Goal: Task Accomplishment & Management: Manage account settings

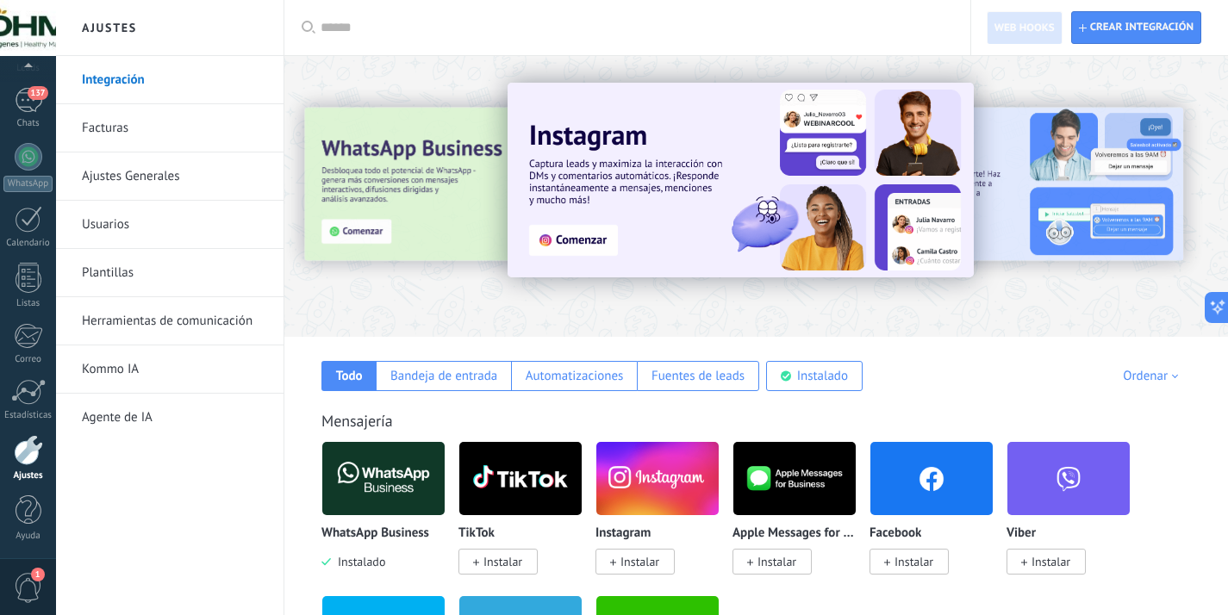
click at [109, 77] on link "Integración" at bounding box center [174, 80] width 184 height 48
click at [104, 174] on link "Ajustes Generales" at bounding box center [174, 177] width 184 height 48
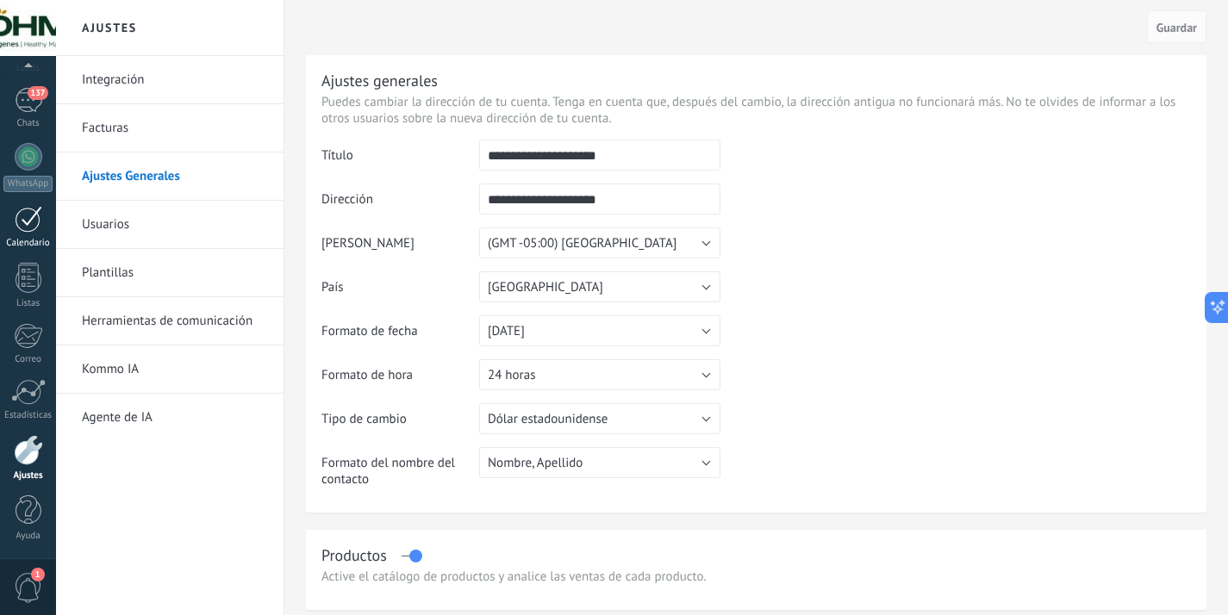
click at [27, 232] on div at bounding box center [29, 219] width 28 height 27
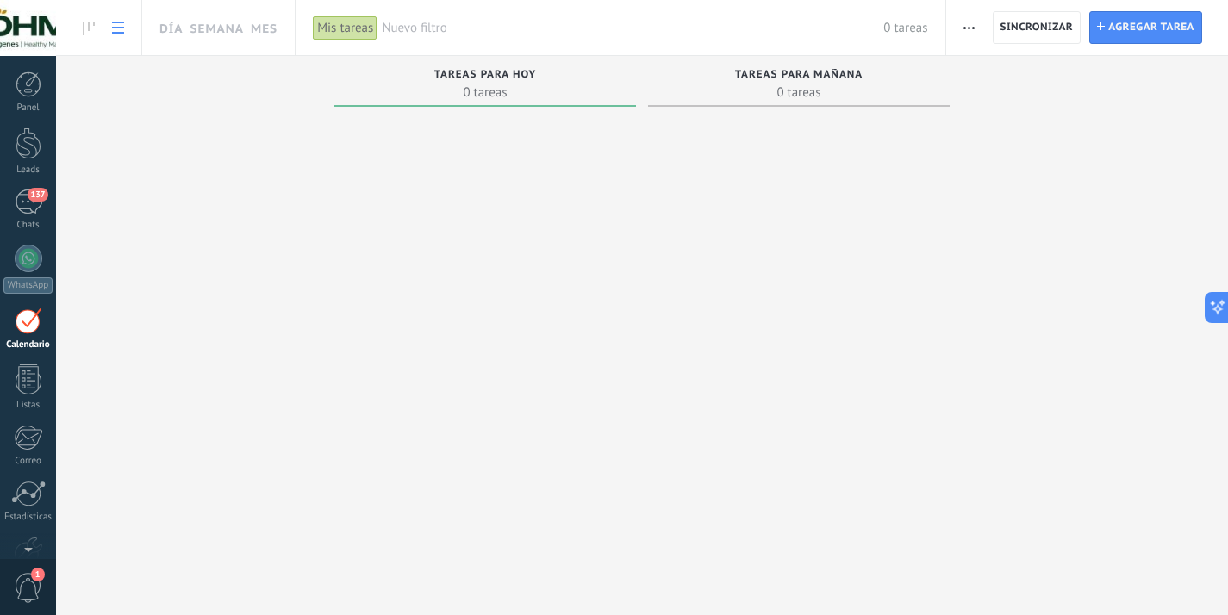
click at [114, 27] on use at bounding box center [118, 28] width 12 height 12
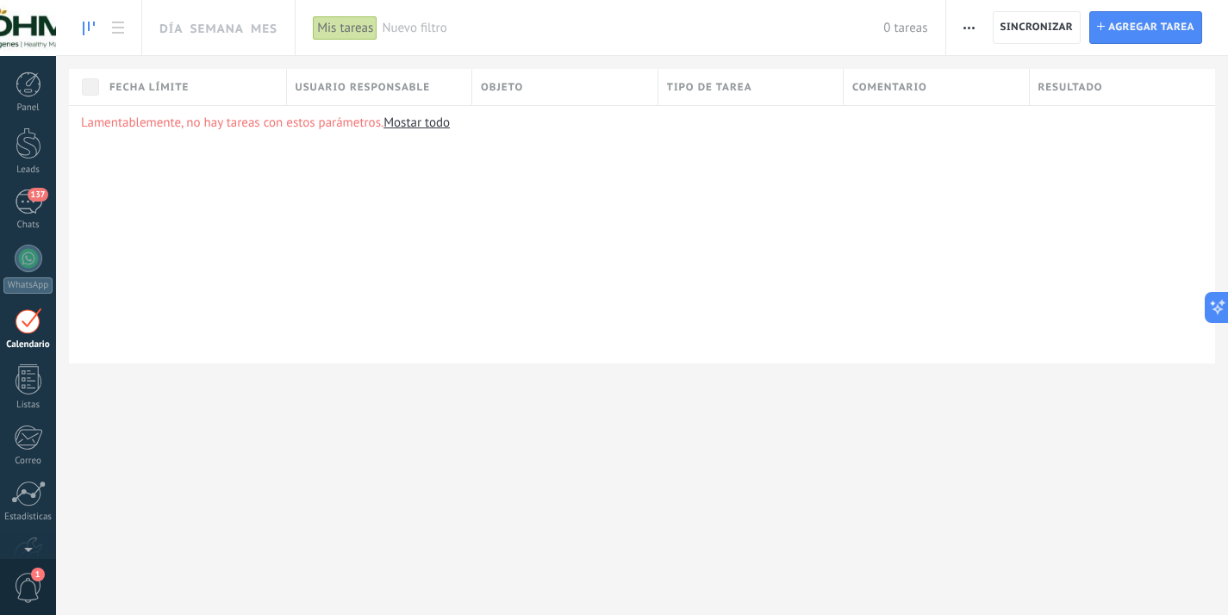
click at [90, 28] on icon at bounding box center [89, 29] width 12 height 14
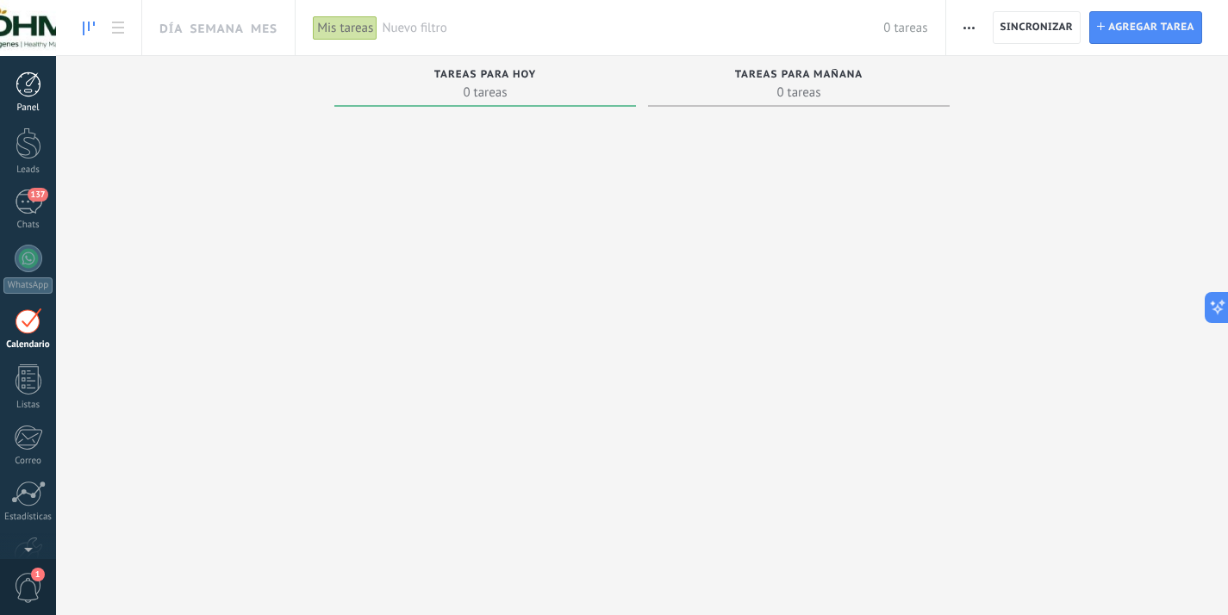
click at [34, 97] on div at bounding box center [29, 85] width 26 height 26
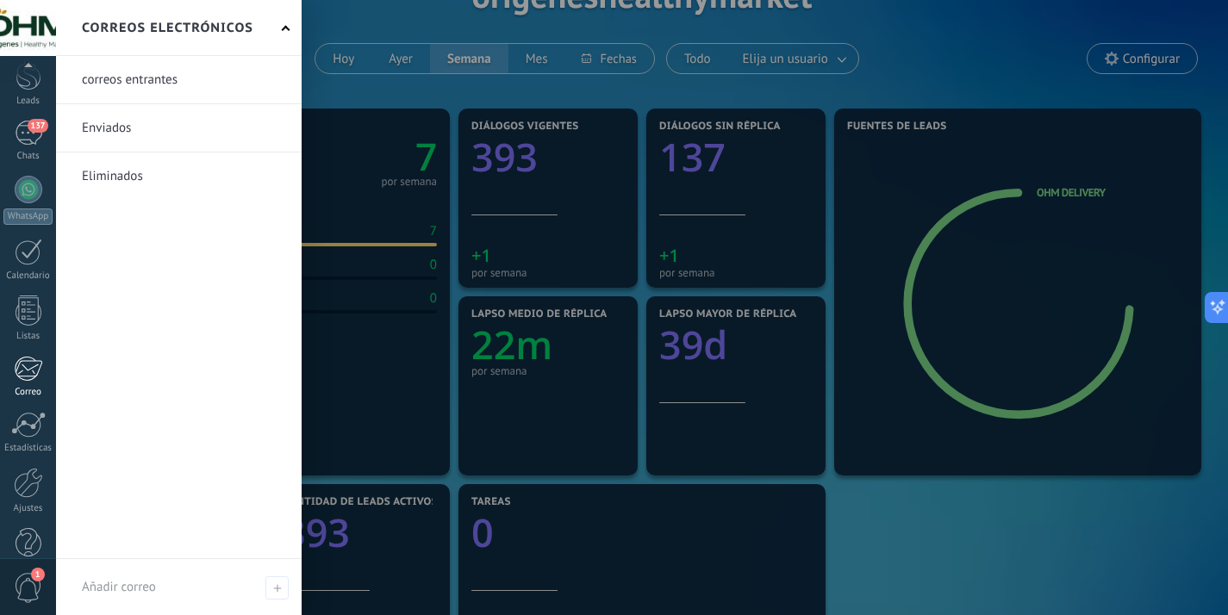
scroll to position [102, 0]
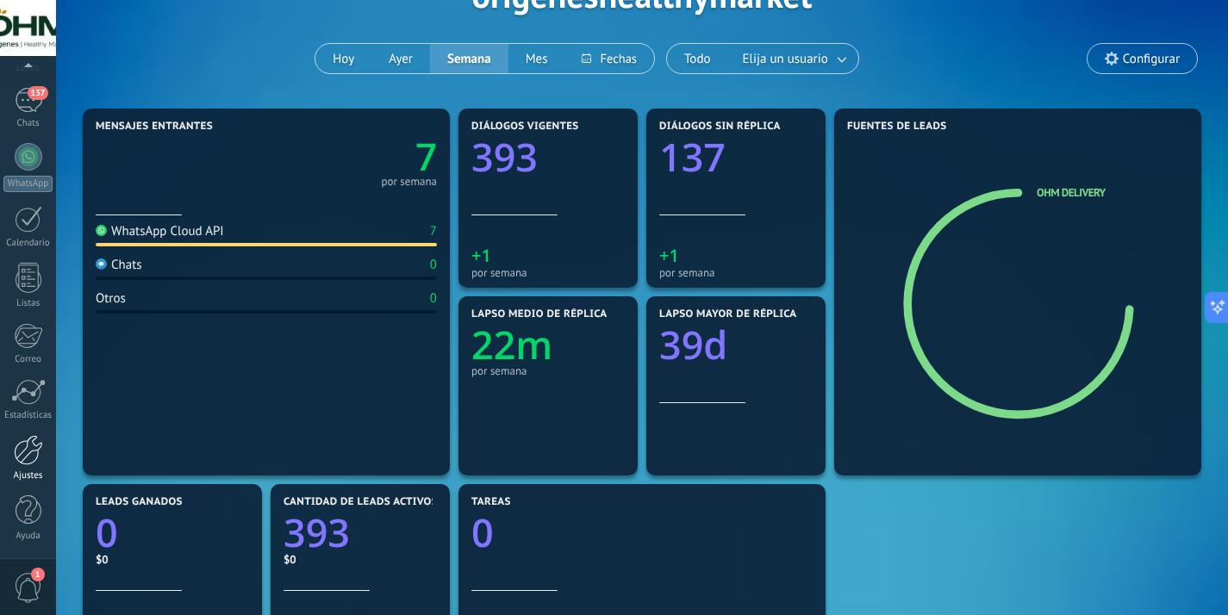
click at [27, 458] on div at bounding box center [28, 450] width 29 height 30
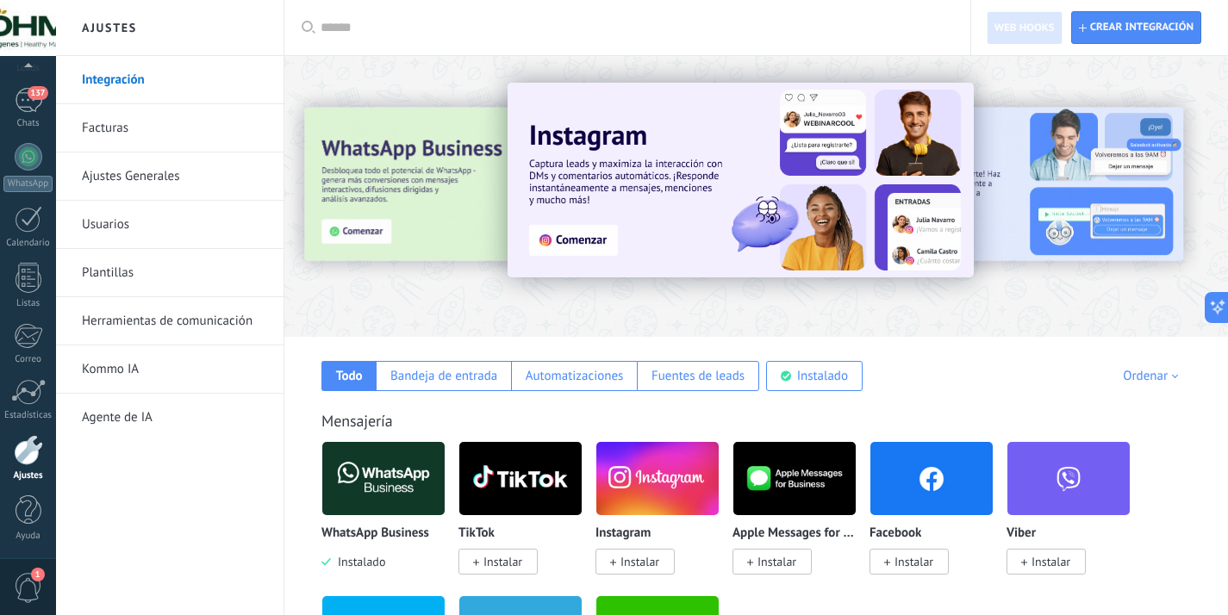
click at [109, 178] on link "Ajustes Generales" at bounding box center [174, 177] width 184 height 48
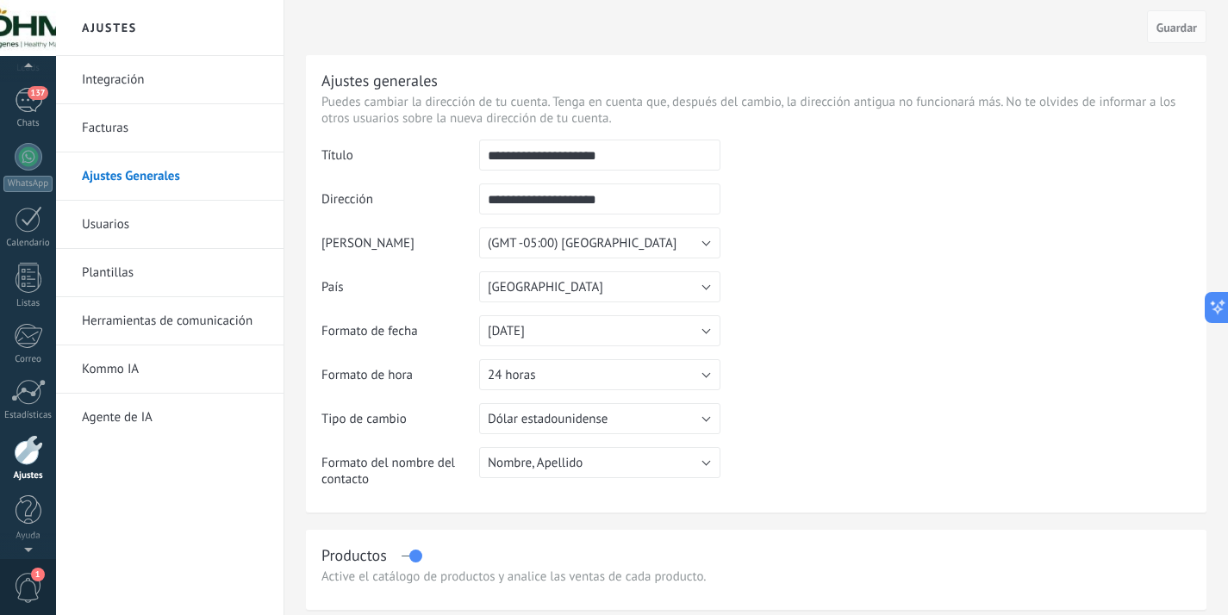
scroll to position [84, 0]
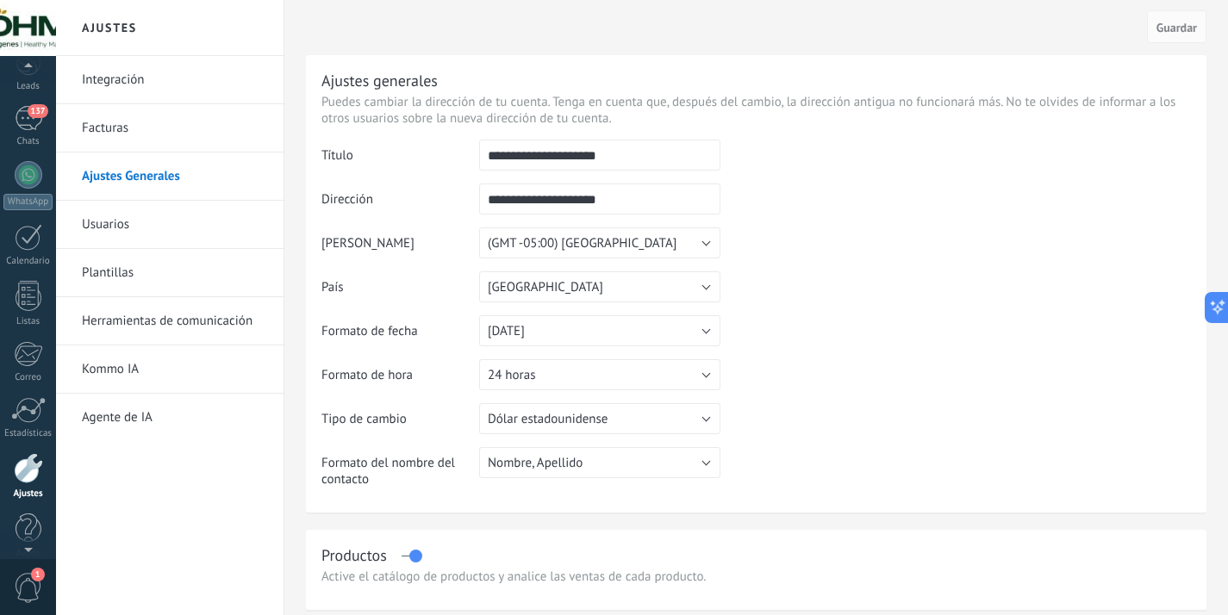
click at [37, 33] on div at bounding box center [28, 28] width 56 height 56
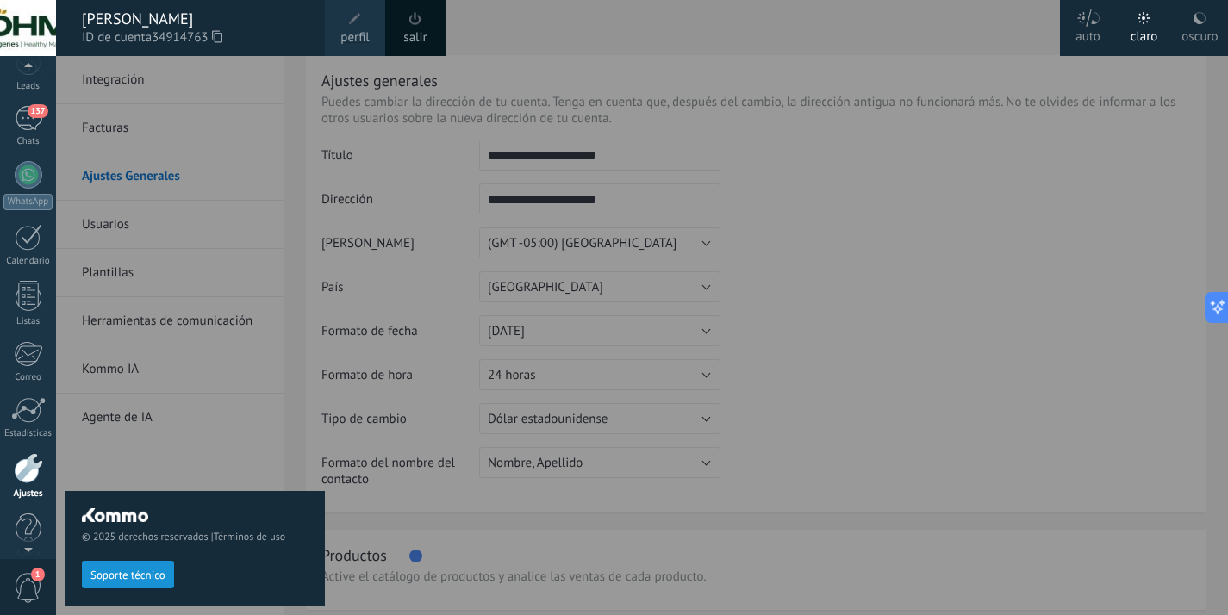
click at [221, 35] on icon at bounding box center [217, 36] width 10 height 13
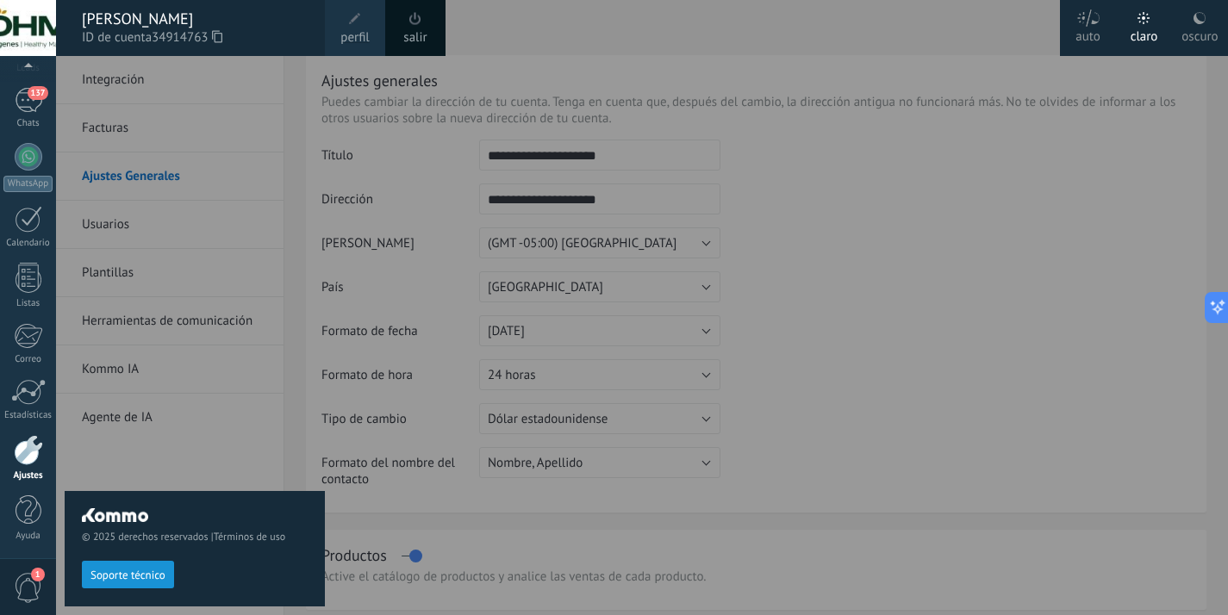
click at [194, 315] on div "© 2025 derechos reservados | Términos de uso Soporte técnico" at bounding box center [195, 335] width 260 height 559
click at [205, 356] on div "© 2025 derechos reservados | Términos de uso Soporte técnico" at bounding box center [195, 335] width 260 height 559
click at [273, 108] on div "© 2025 derechos reservados | Términos de uso Soporte técnico" at bounding box center [195, 335] width 260 height 559
click at [189, 16] on div "[PERSON_NAME]" at bounding box center [195, 18] width 226 height 19
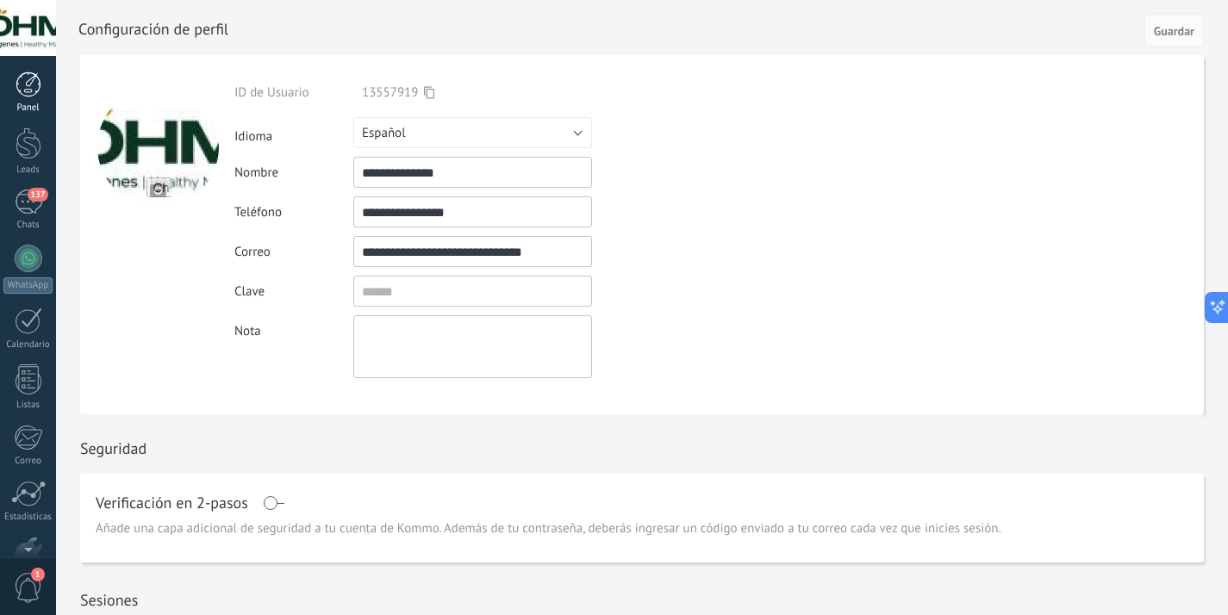
click at [33, 84] on div at bounding box center [29, 85] width 26 height 26
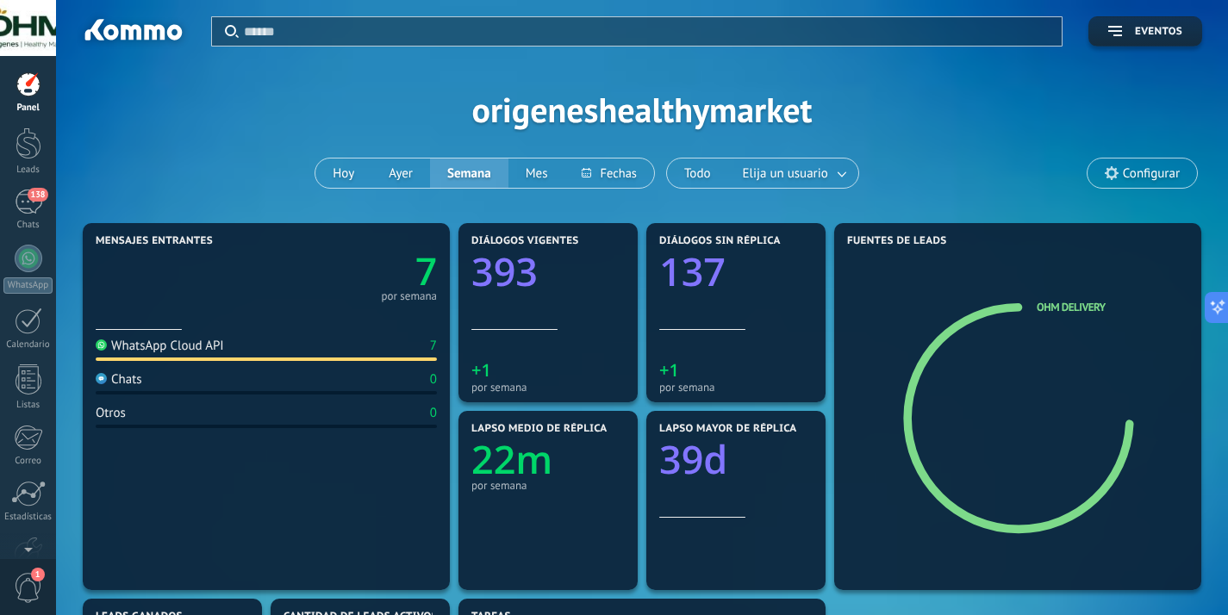
click at [35, 29] on div at bounding box center [28, 28] width 56 height 56
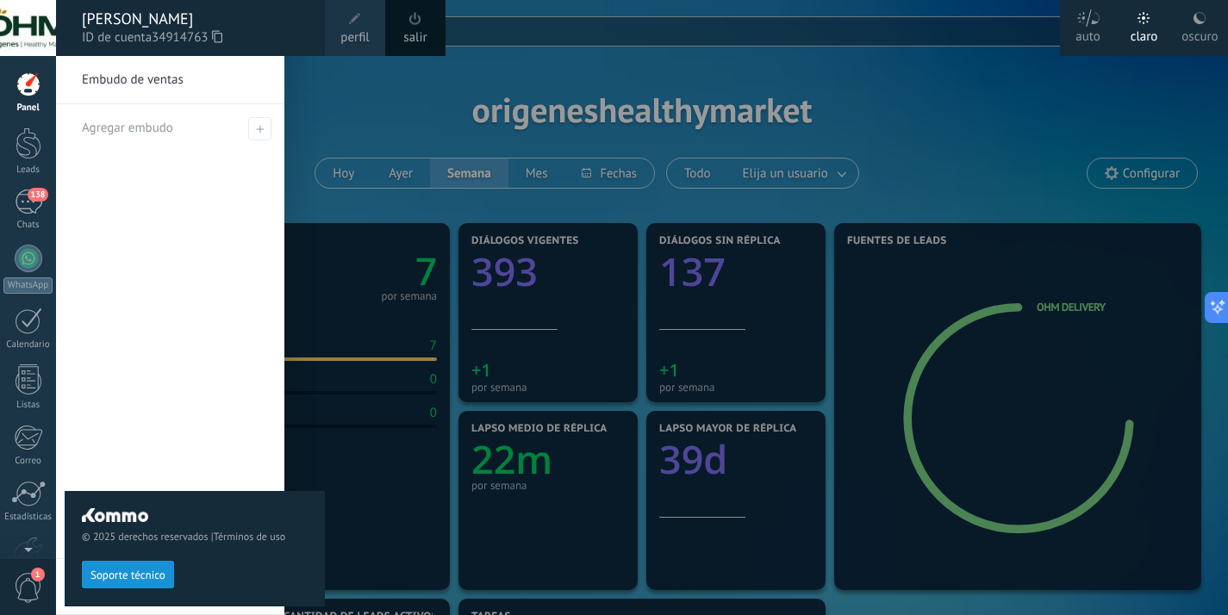
click at [220, 37] on icon at bounding box center [217, 36] width 10 height 13
